Goal: Share content

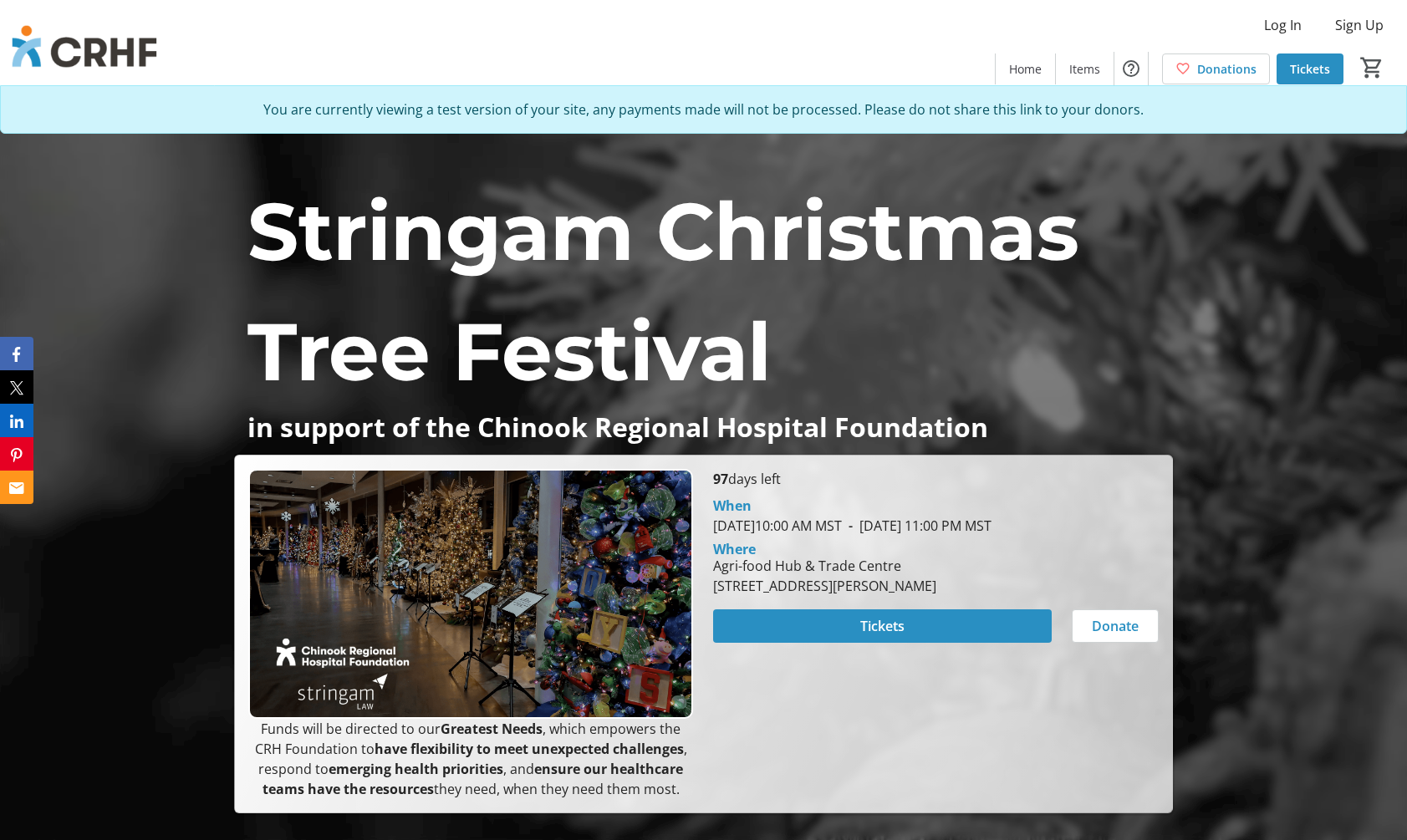
scroll to position [2323, 0]
click at [22, 349] on icon "Facebook" at bounding box center [19, 354] width 8 height 15
click at [18, 349] on icon "Facebook" at bounding box center [19, 354] width 8 height 15
click at [14, 347] on button "Facebook" at bounding box center [20, 354] width 40 height 33
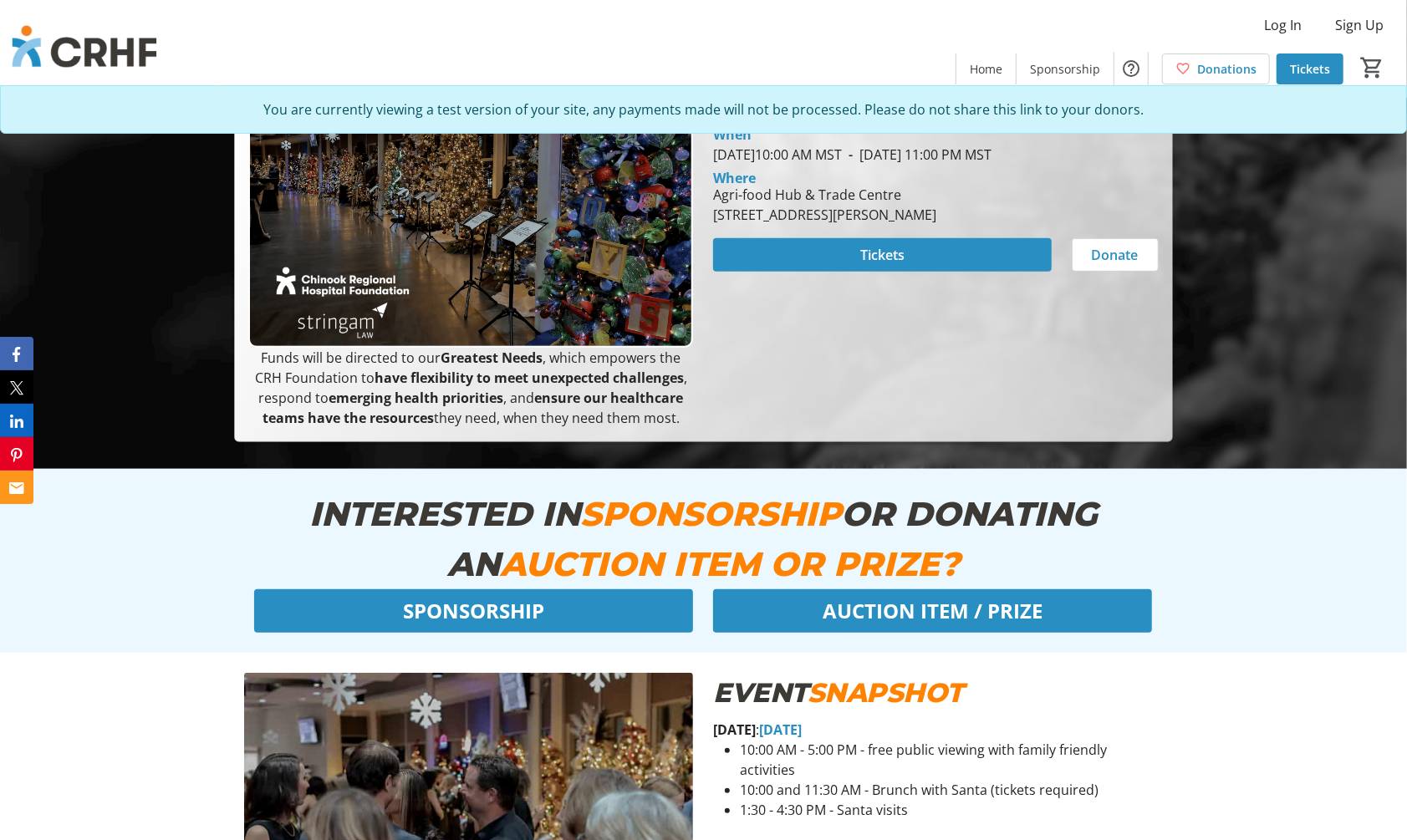
scroll to position [464, 0]
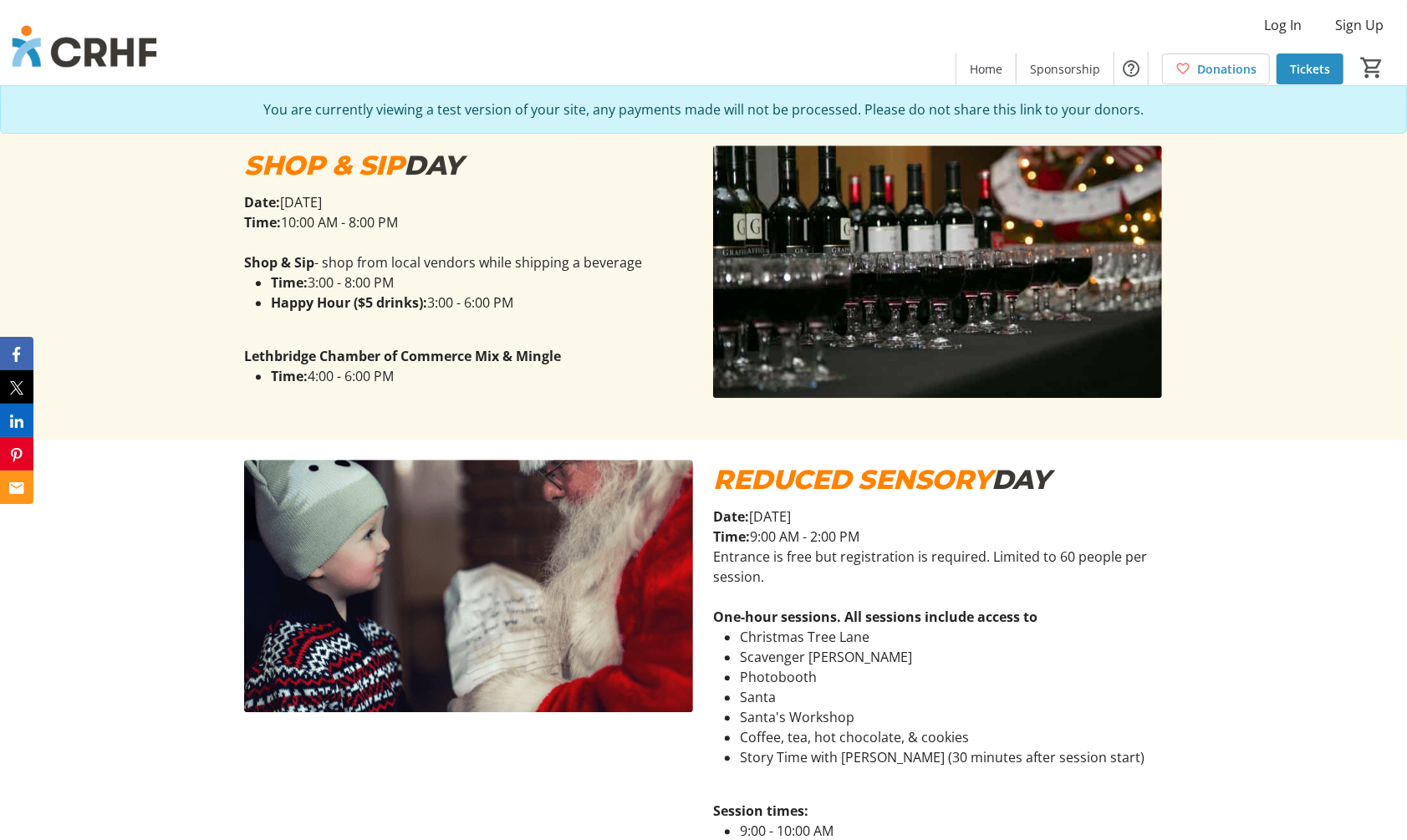
scroll to position [2880, 0]
